Goal: Transaction & Acquisition: Purchase product/service

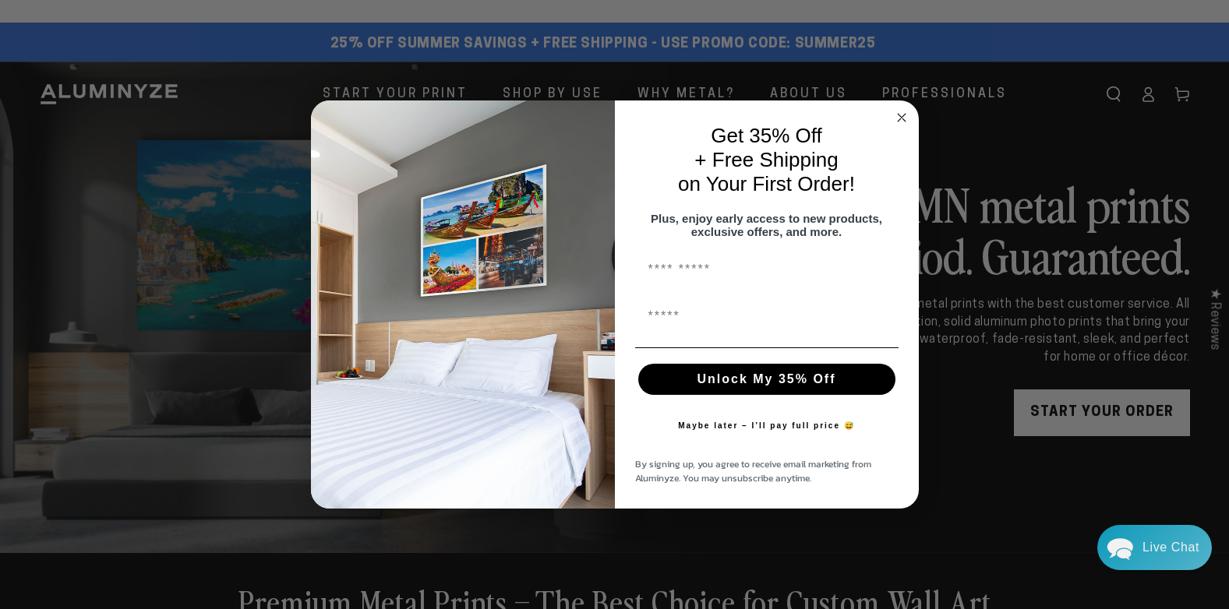
click at [899, 111] on circle "Close dialog" at bounding box center [901, 118] width 18 height 18
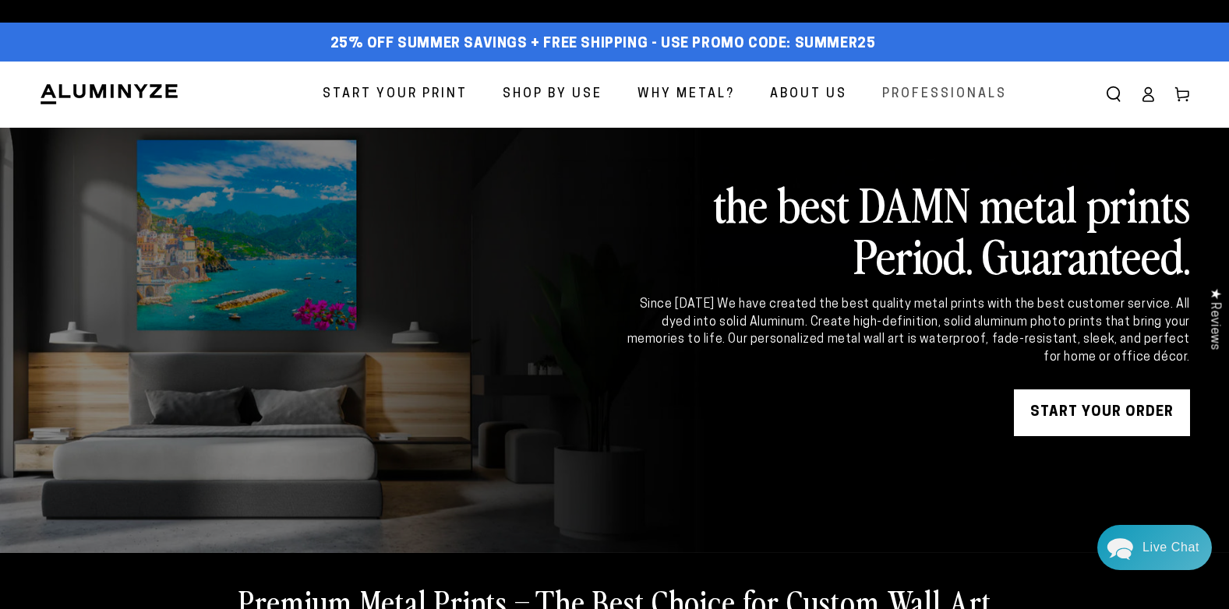
click at [925, 92] on span "Professionals" at bounding box center [944, 94] width 125 height 23
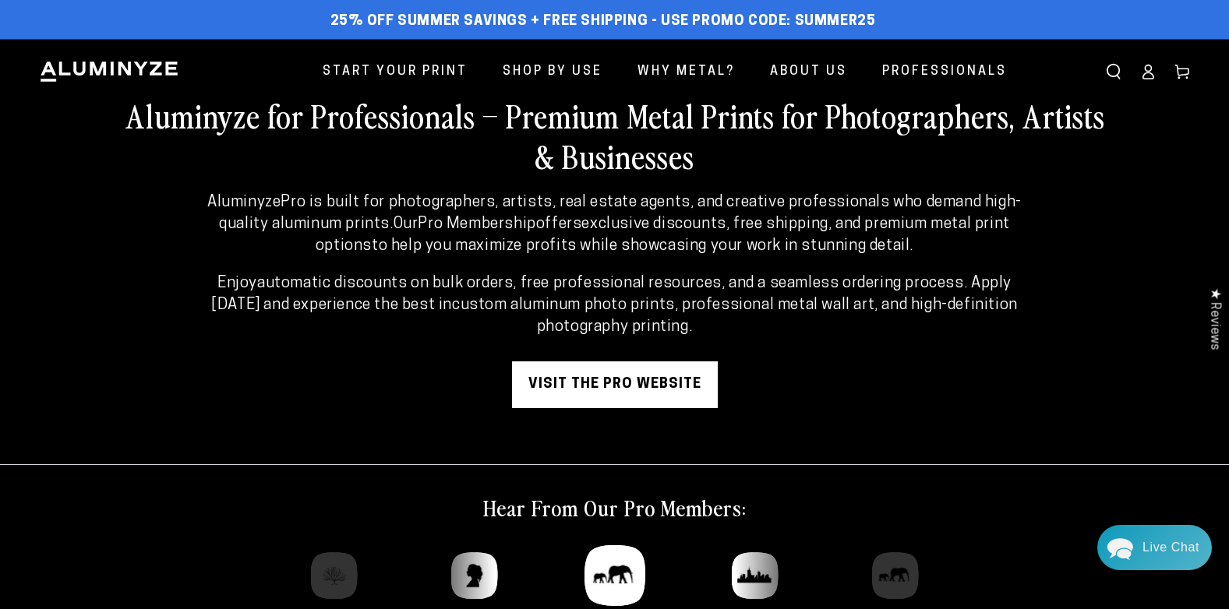
click at [586, 380] on link "visit the pro website" at bounding box center [615, 385] width 206 height 47
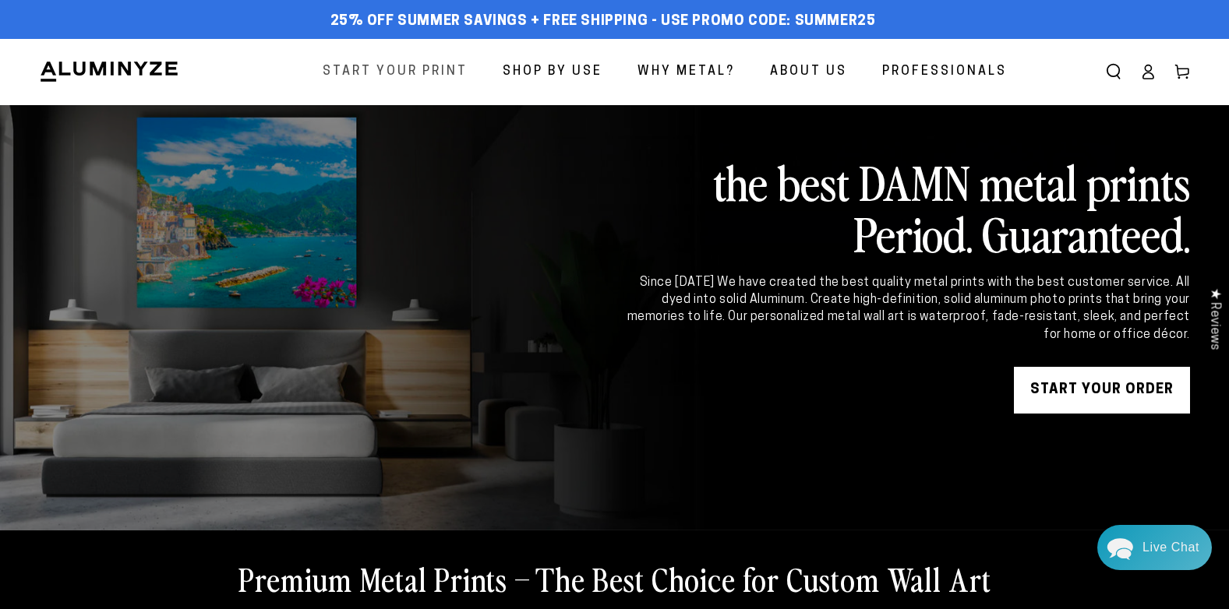
click at [390, 67] on span "Start Your Print" at bounding box center [395, 72] width 145 height 23
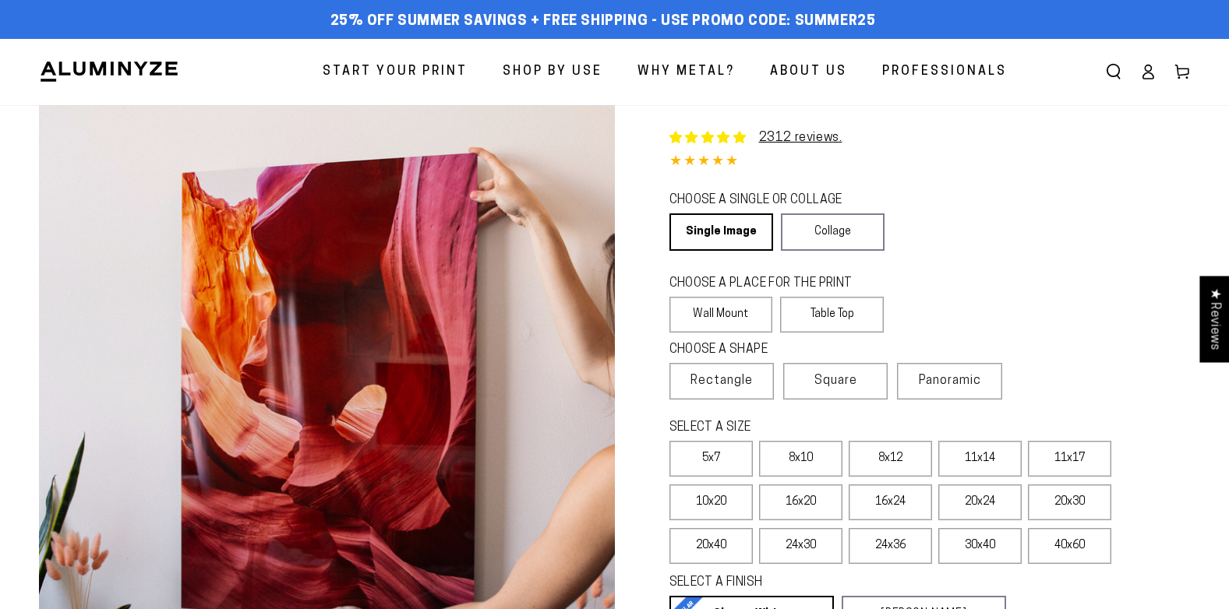
select select "**********"
click at [717, 502] on label "10x20" at bounding box center [710, 503] width 83 height 36
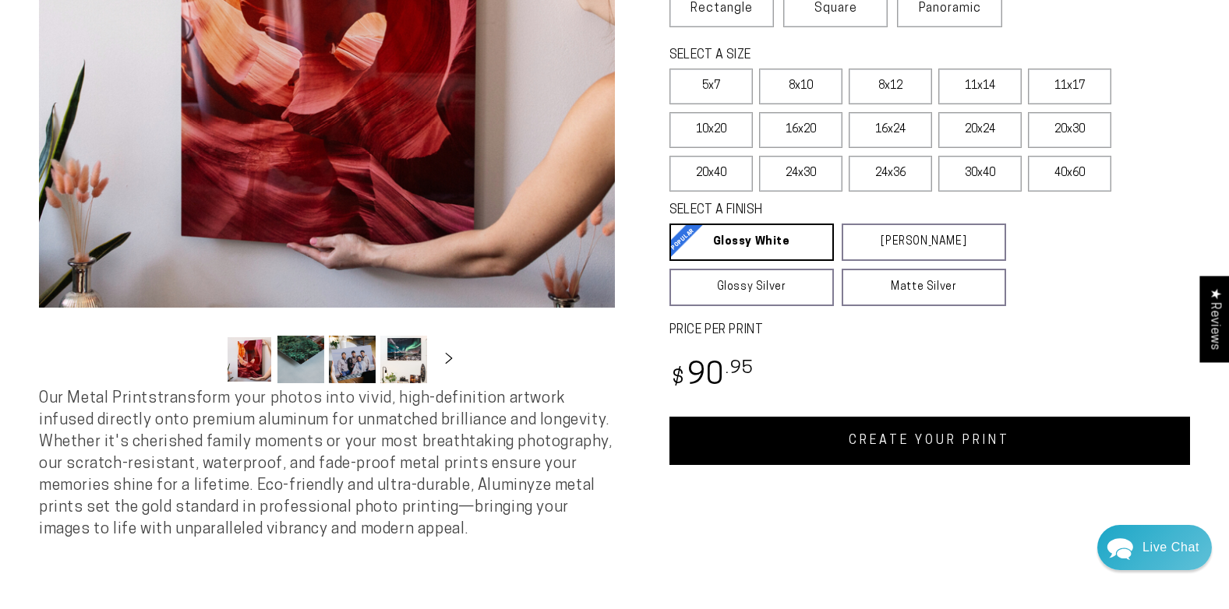
scroll to position [390, 0]
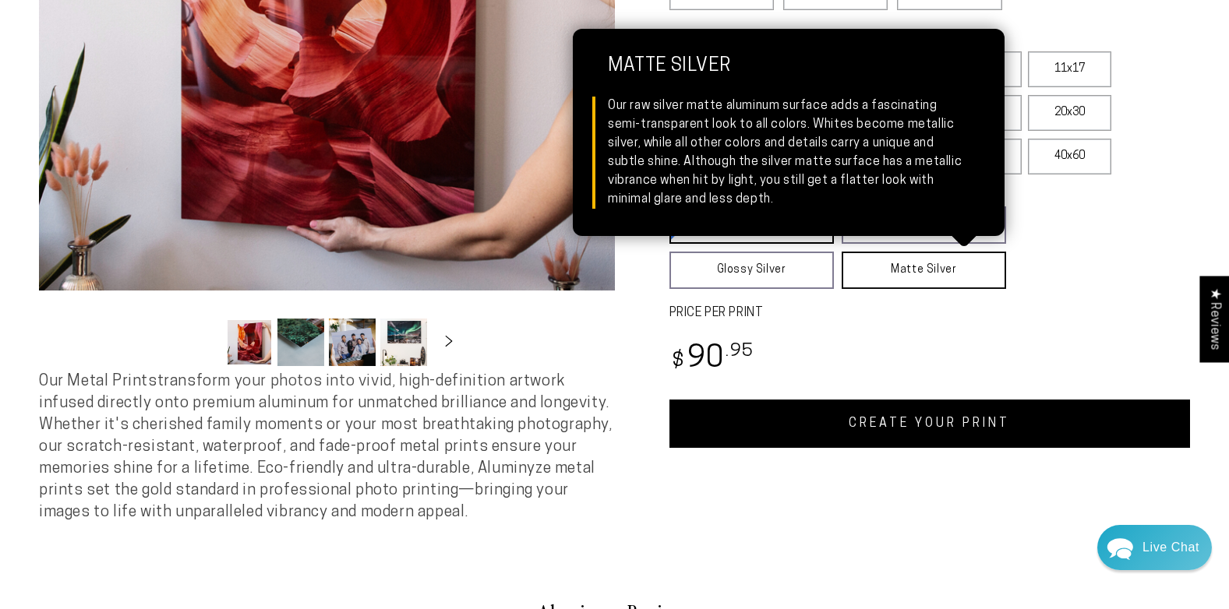
click at [909, 273] on link "Matte Silver Matte Silver Our raw silver matte aluminum surface adds a fascinat…" at bounding box center [924, 270] width 164 height 37
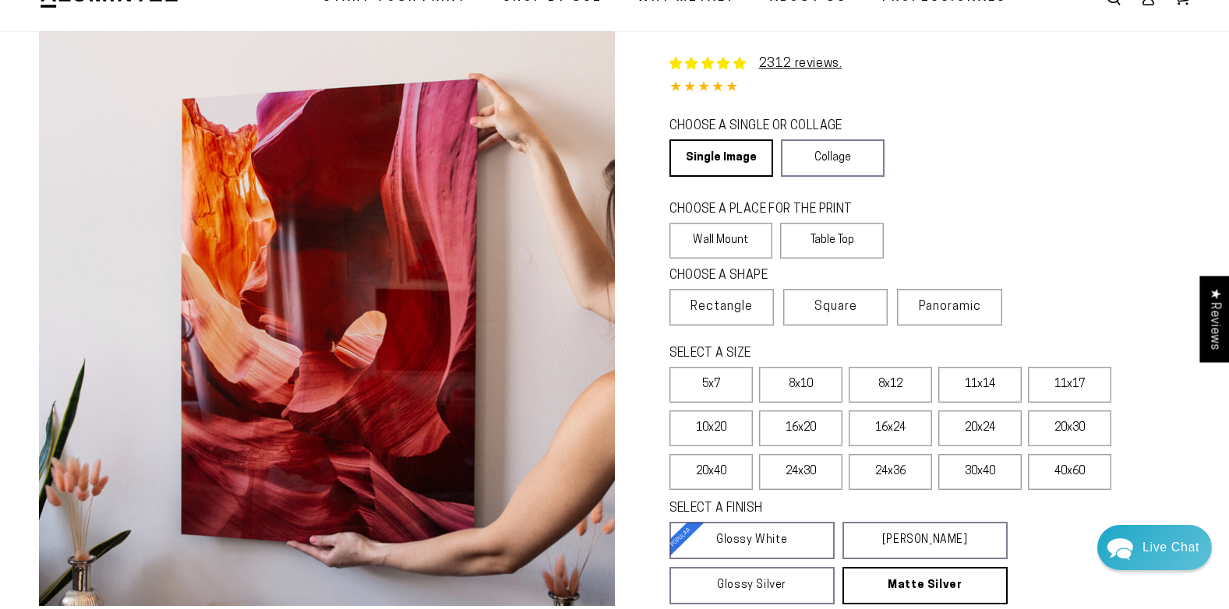
scroll to position [0, 0]
